Goal: Find specific page/section: Find specific page/section

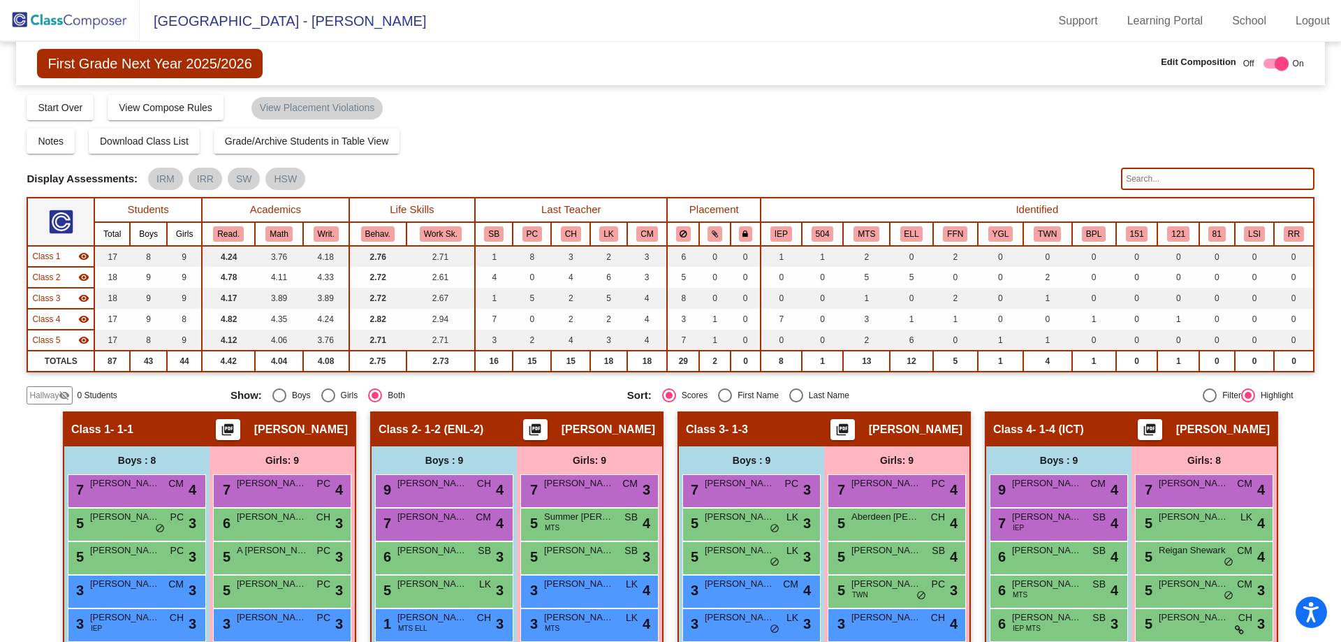
click at [1180, 178] on input "text" at bounding box center [1217, 179] width 193 height 22
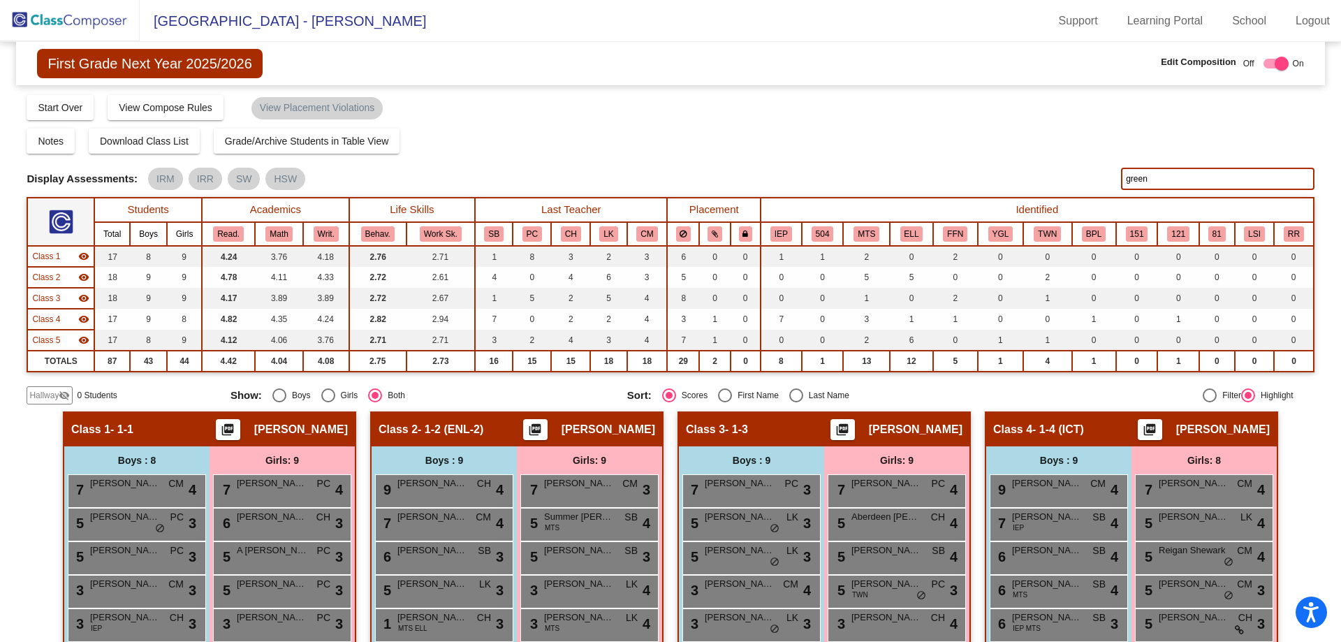
type input "green"
click at [96, 29] on img at bounding box center [70, 20] width 140 height 41
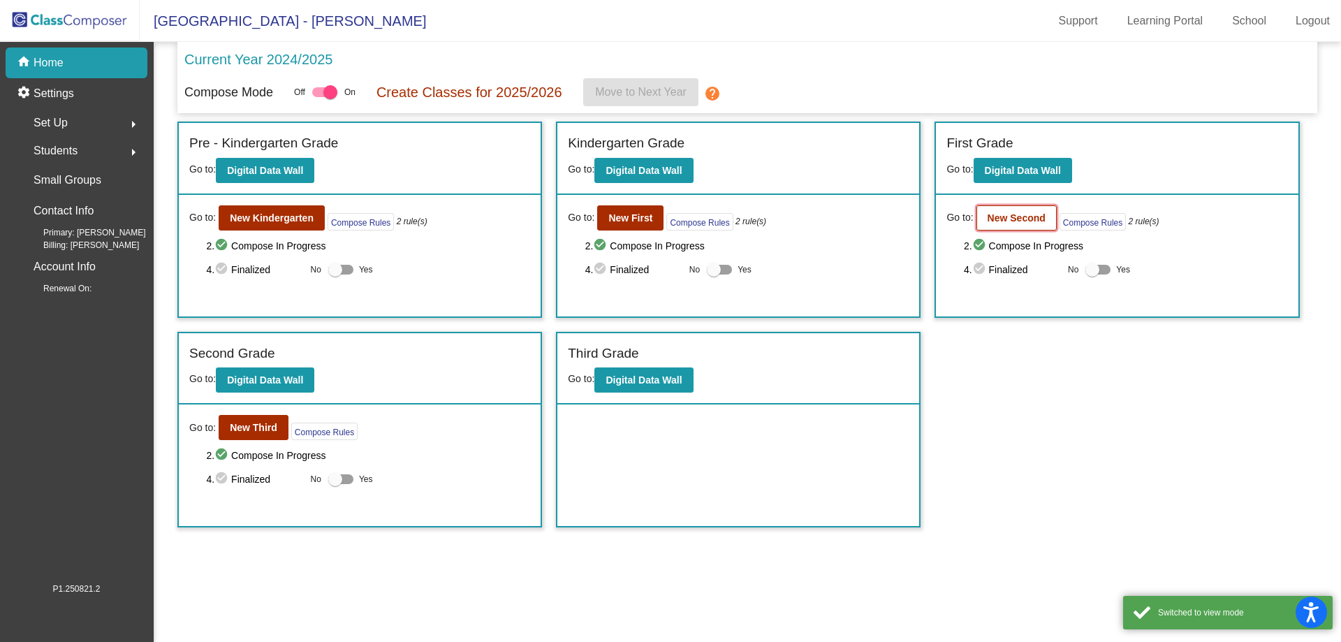
click at [1018, 214] on b "New Second" at bounding box center [1017, 217] width 58 height 11
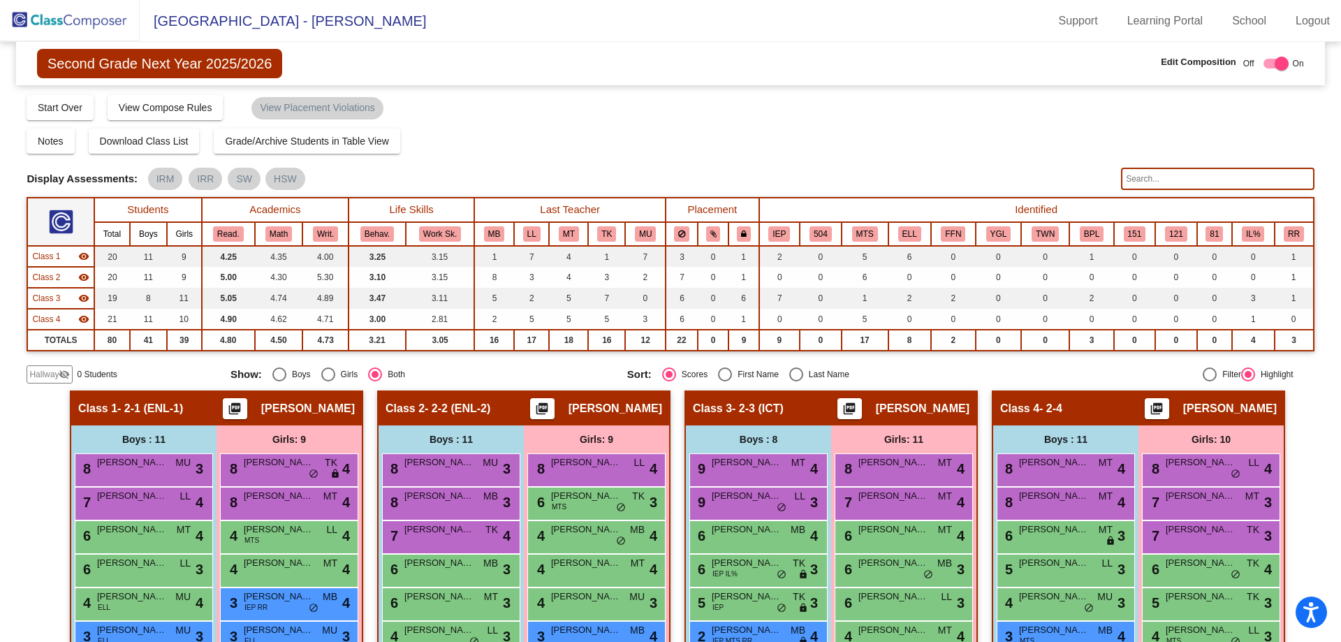
click at [1132, 181] on input "text" at bounding box center [1217, 179] width 193 height 22
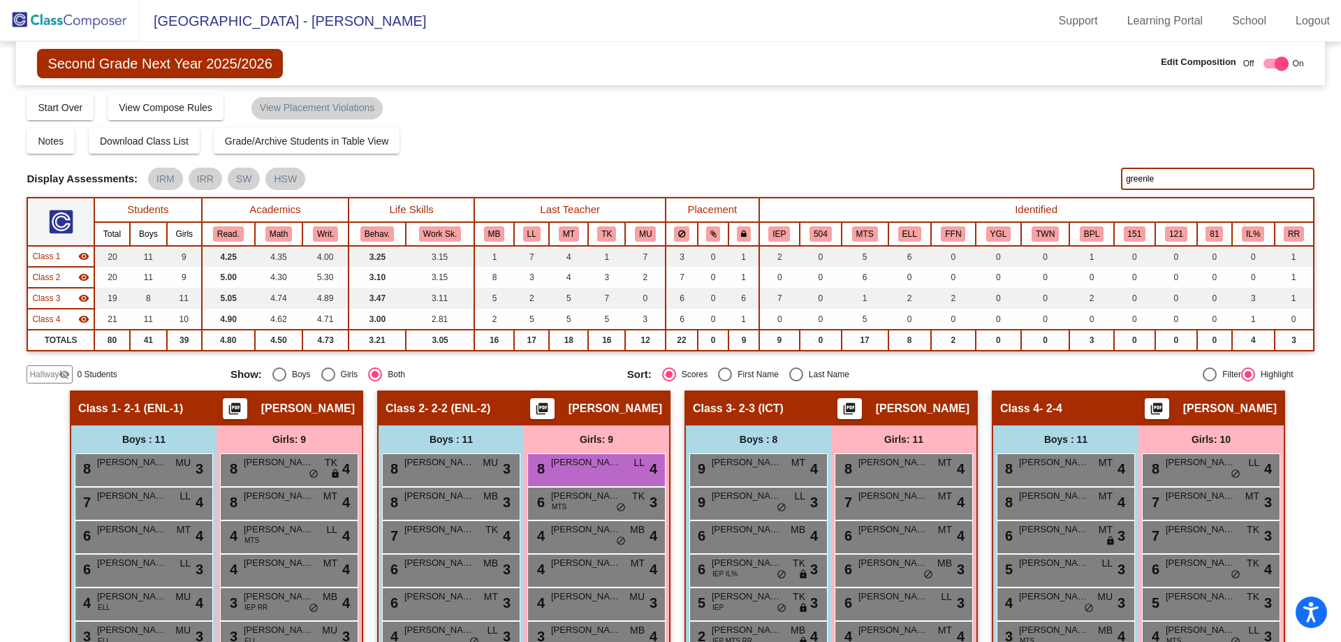
type input "[PERSON_NAME]"
click at [1143, 178] on input "[PERSON_NAME]" at bounding box center [1217, 179] width 193 height 22
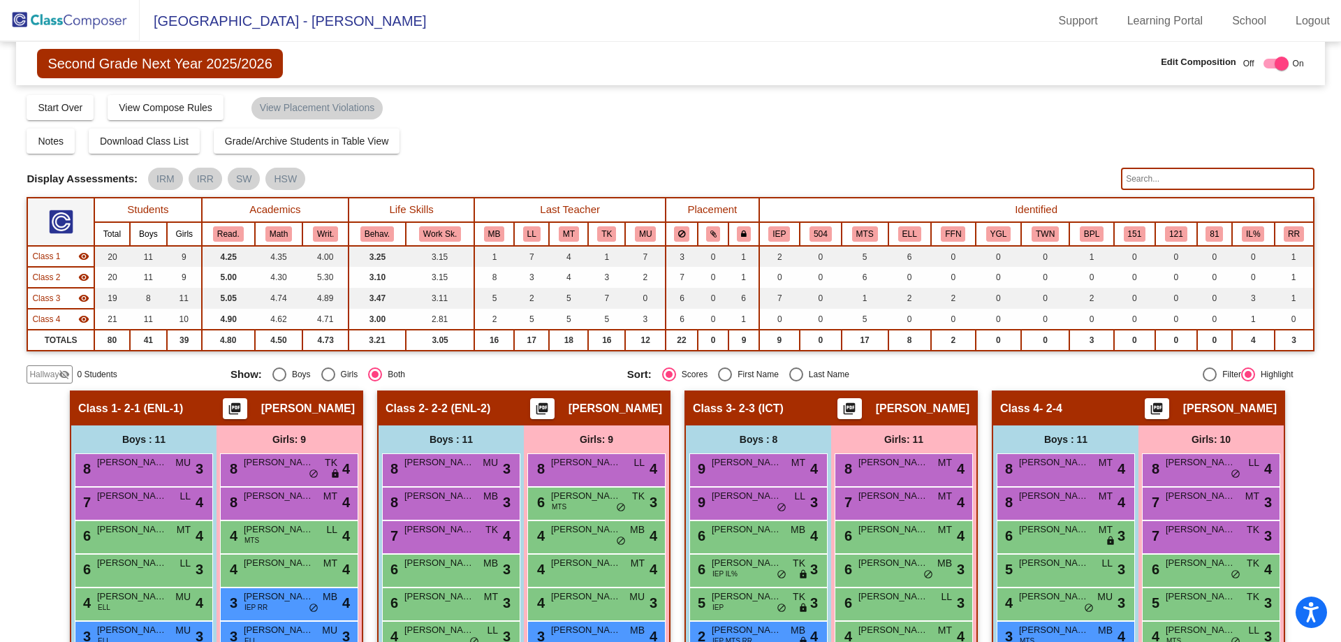
click at [105, 20] on img at bounding box center [70, 20] width 140 height 41
